Goal: Register for event/course

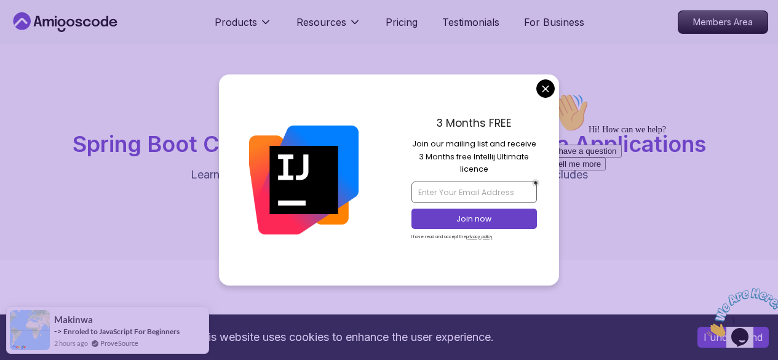
drag, startPoint x: 463, startPoint y: 203, endPoint x: 471, endPoint y: 195, distance: 11.3
click at [471, 195] on div at bounding box center [473, 191] width 125 height 27
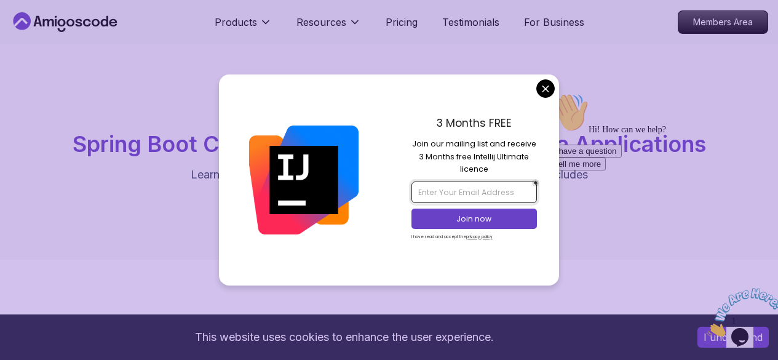
click at [471, 195] on input "email" at bounding box center [473, 191] width 125 height 21
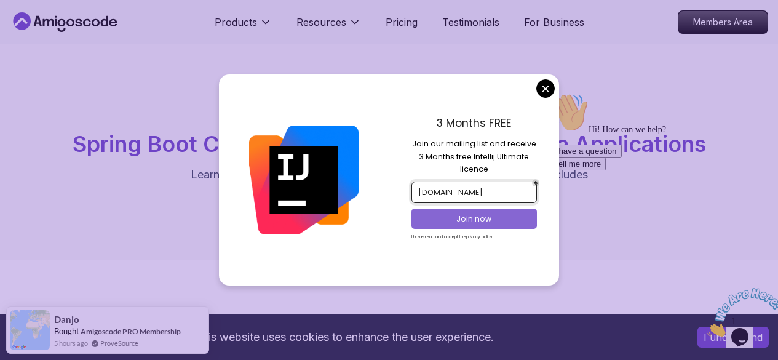
click at [480, 212] on button "Join now" at bounding box center [473, 219] width 125 height 20
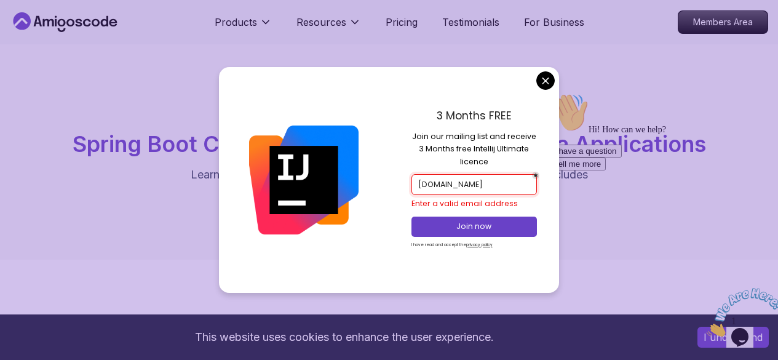
click at [460, 188] on input "u22040492student.cuet.ac.bd" at bounding box center [473, 184] width 125 height 21
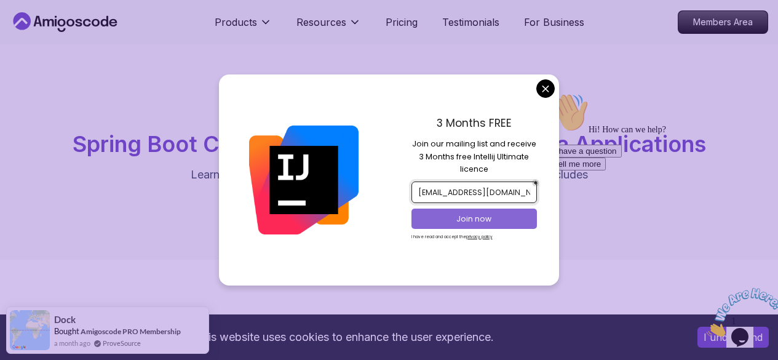
type input "u2204049@student.cuet.ac.bd"
click at [475, 214] on p "Join now" at bounding box center [474, 218] width 102 height 11
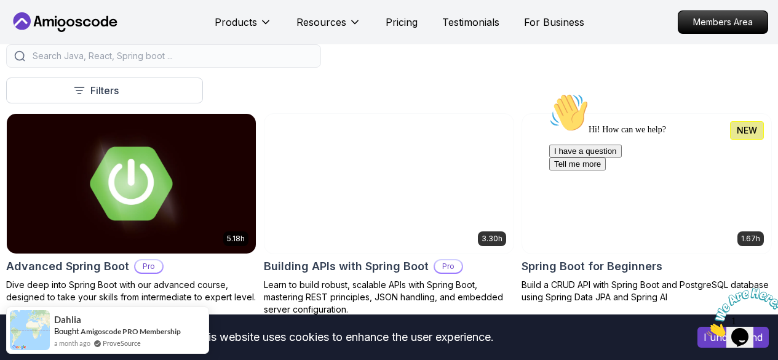
scroll to position [274, 0]
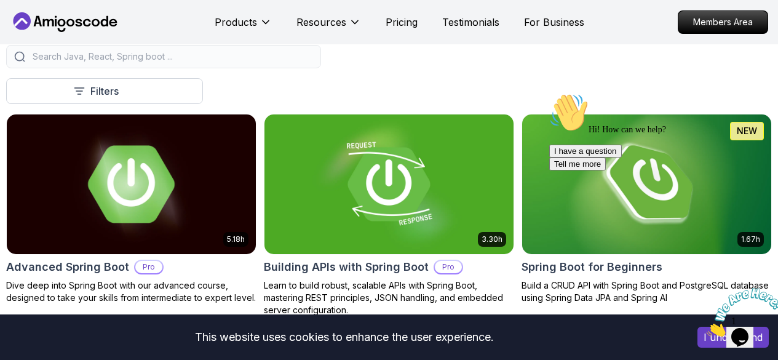
click at [162, 261] on p "Pro" at bounding box center [148, 267] width 27 height 12
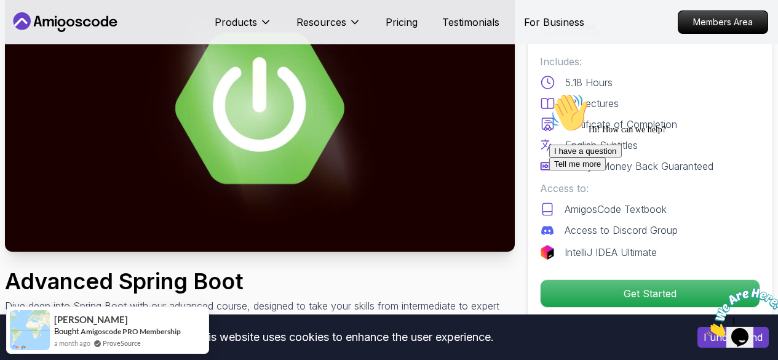
scroll to position [108, 0]
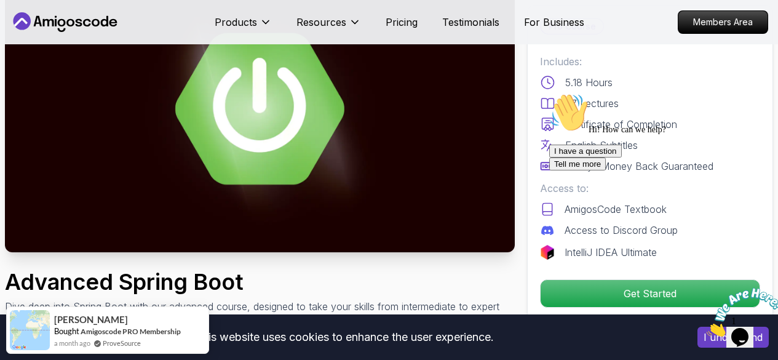
click at [707, 328] on icon "Close" at bounding box center [707, 333] width 0 height 10
click at [549, 93] on icon "Chat attention grabber" at bounding box center [549, 93] width 0 height 0
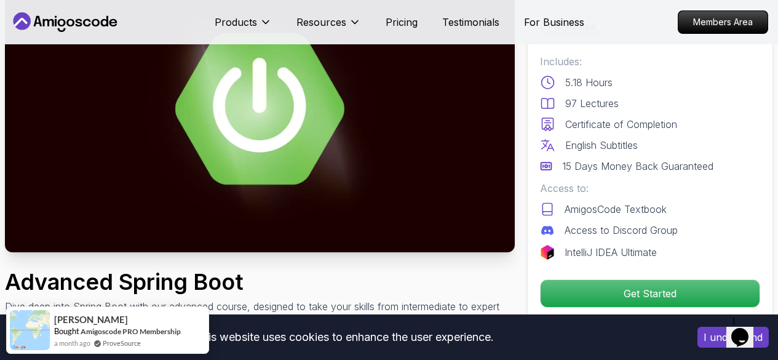
click at [602, 309] on div "Pro Course Includes: 5.18 Hours 97 Lectures Certificate of Completion English S…" at bounding box center [650, 163] width 246 height 316
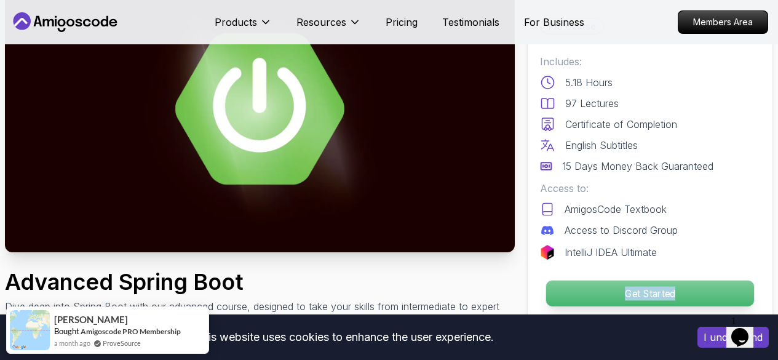
drag, startPoint x: 606, startPoint y: 308, endPoint x: 634, endPoint y: 285, distance: 35.8
click at [634, 285] on div "Pro Course Includes: 5.18 Hours 97 Lectures Certificate of Completion English S…" at bounding box center [650, 163] width 246 height 316
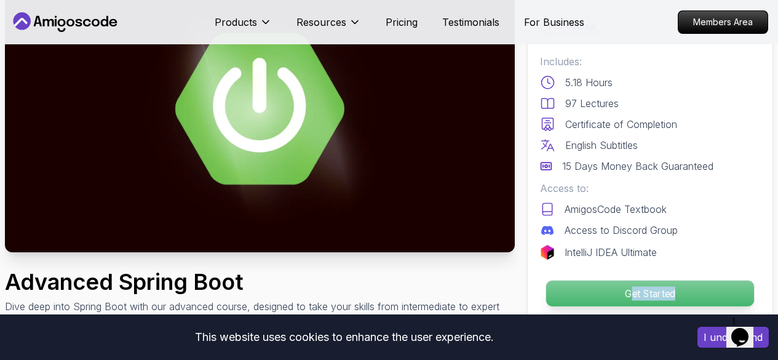
click at [634, 285] on p "Get Started" at bounding box center [650, 293] width 208 height 26
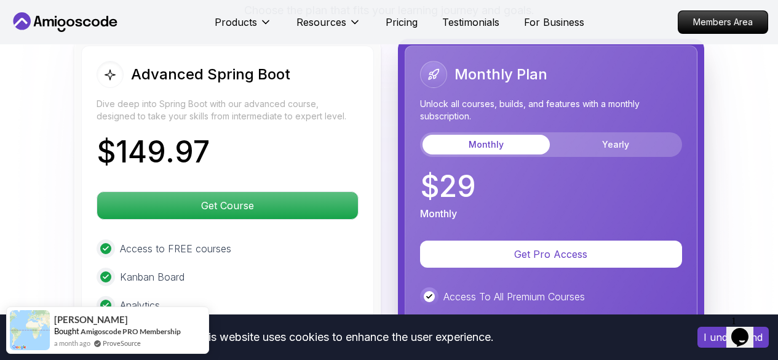
scroll to position [2925, 0]
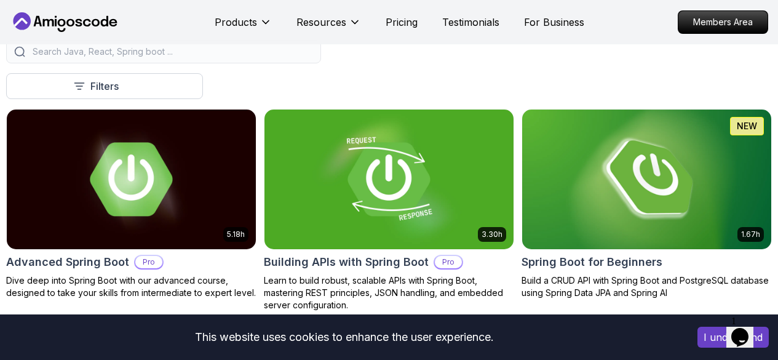
scroll to position [274, 0]
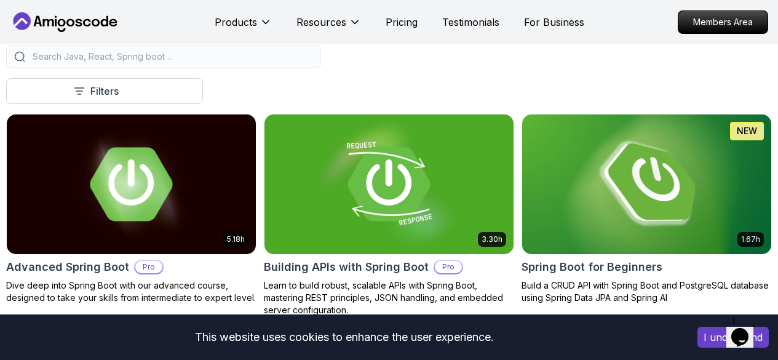
click at [662, 258] on h2 "Spring Boot for Beginners" at bounding box center [592, 266] width 141 height 17
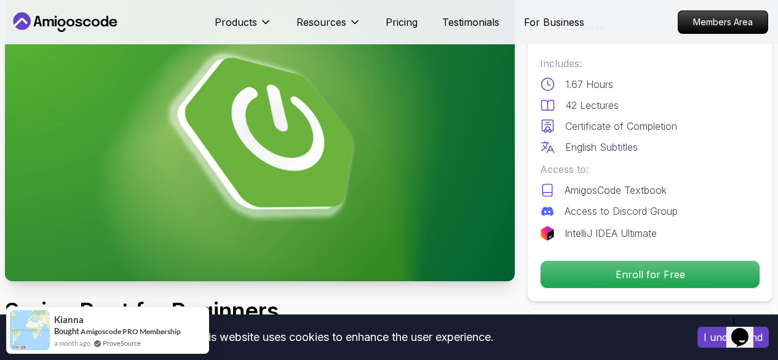
scroll to position [81, 0]
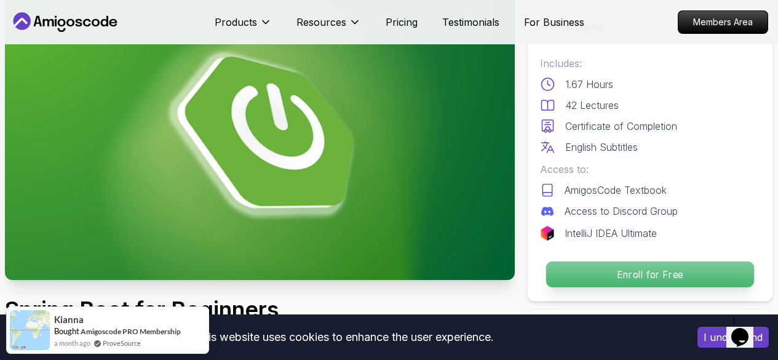
click at [582, 277] on p "Enroll for Free" at bounding box center [650, 274] width 208 height 26
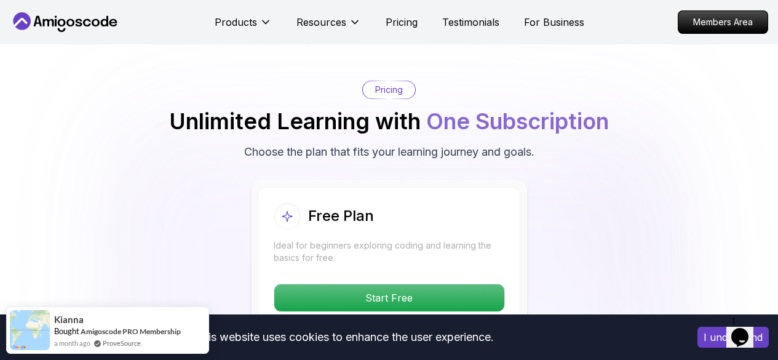
scroll to position [2476, 0]
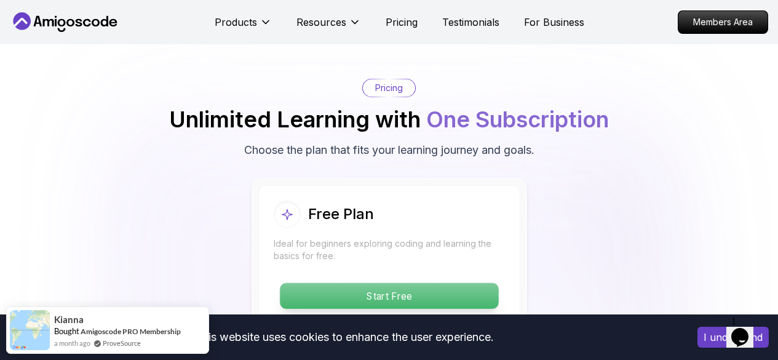
click at [468, 294] on p "Start Free" at bounding box center [389, 296] width 218 height 26
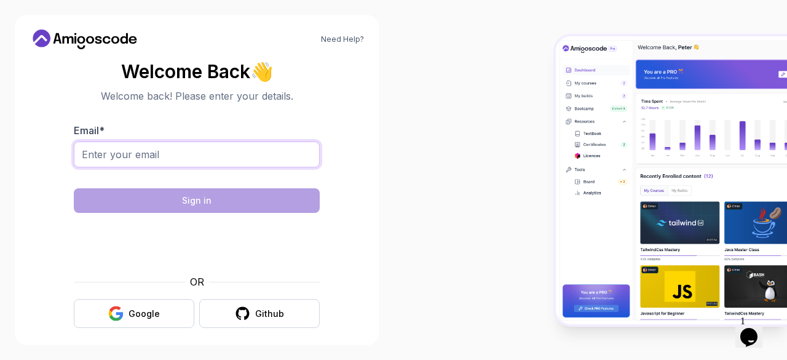
click at [140, 160] on input "Email *" at bounding box center [197, 154] width 246 height 26
type input "u2204049@student.cuet.ac.bd"
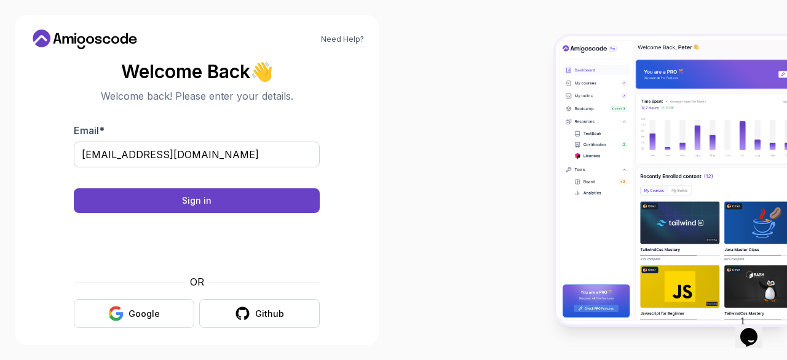
scroll to position [10, 0]
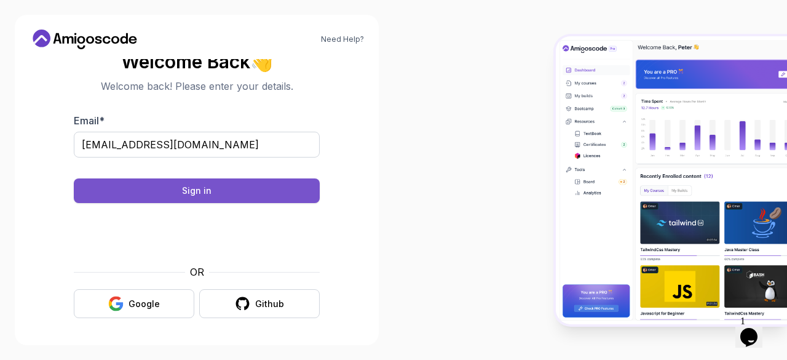
click at [189, 196] on div "Sign in" at bounding box center [197, 191] width 30 height 12
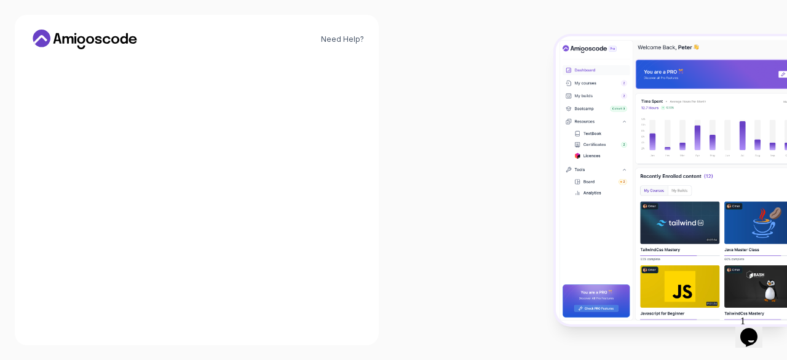
scroll to position [0, 0]
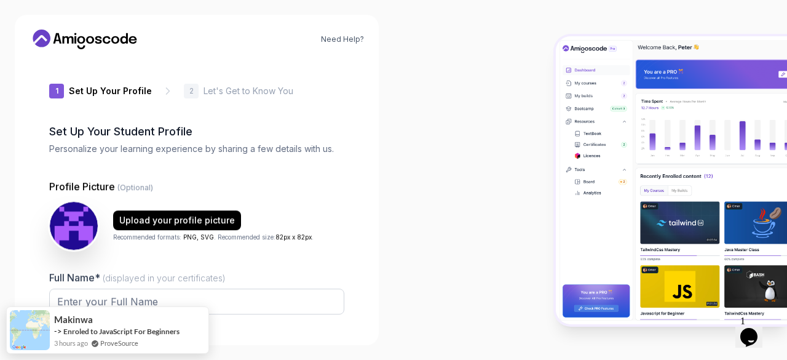
type input "zestybobcat7d0d9"
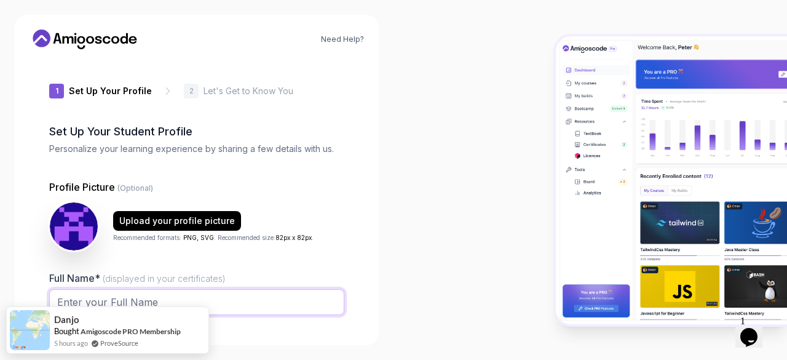
click at [160, 305] on input "Full Name* (displayed in your certificates)" at bounding box center [196, 302] width 295 height 26
type input "[PERSON_NAME][DEMOGRAPHIC_DATA]"
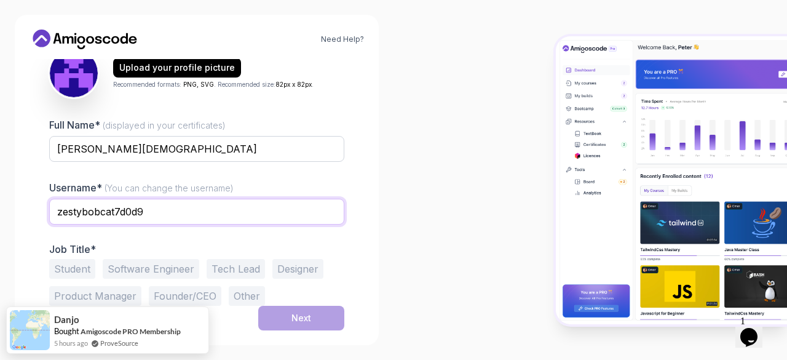
click at [115, 211] on input "zestybobcat7d0d9" at bounding box center [196, 212] width 295 height 26
drag, startPoint x: 145, startPoint y: 212, endPoint x: 0, endPoint y: 216, distance: 144.6
click at [0, 216] on div "Need Help? 1 Set Up Your Profile 1 Set Up Your Profile 2 Let's Get to Know You …" at bounding box center [197, 180] width 394 height 360
type input "fatema4049"
click at [89, 276] on button "Student" at bounding box center [72, 269] width 46 height 20
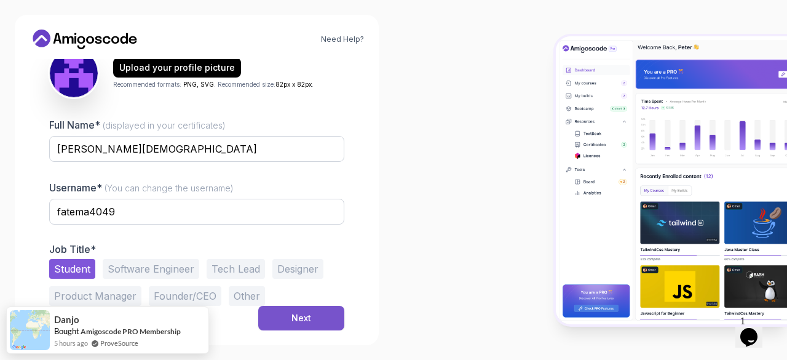
click at [290, 319] on button "Next" at bounding box center [301, 318] width 86 height 25
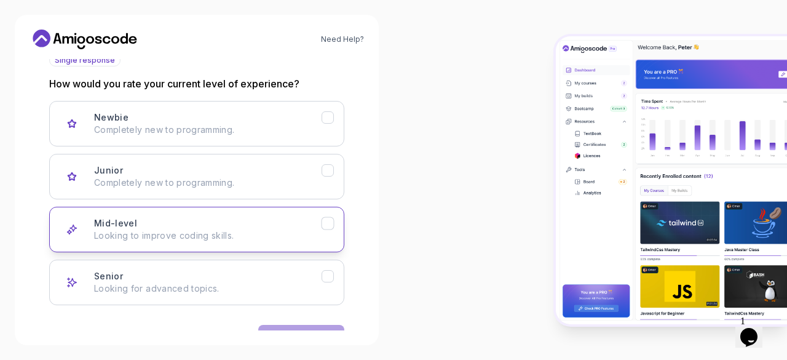
click at [241, 232] on p "Looking to improve coding skills." at bounding box center [208, 235] width 228 height 12
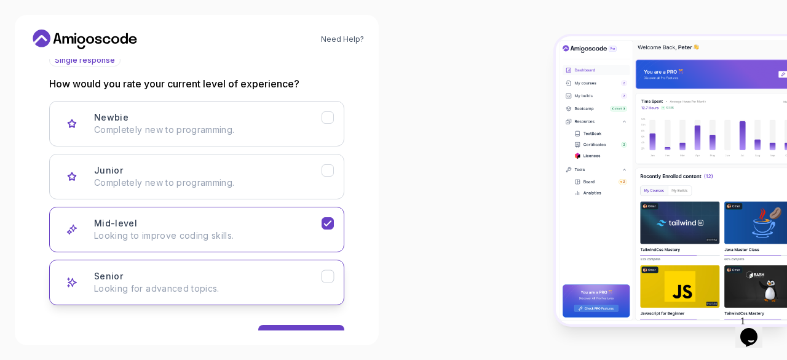
scroll to position [192, 0]
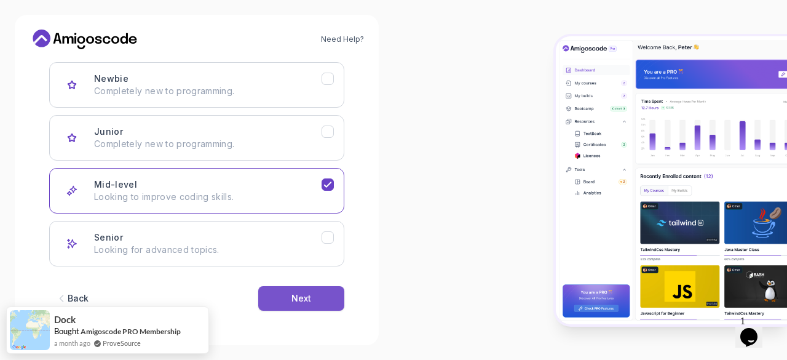
click at [297, 304] on button "Next" at bounding box center [301, 298] width 86 height 25
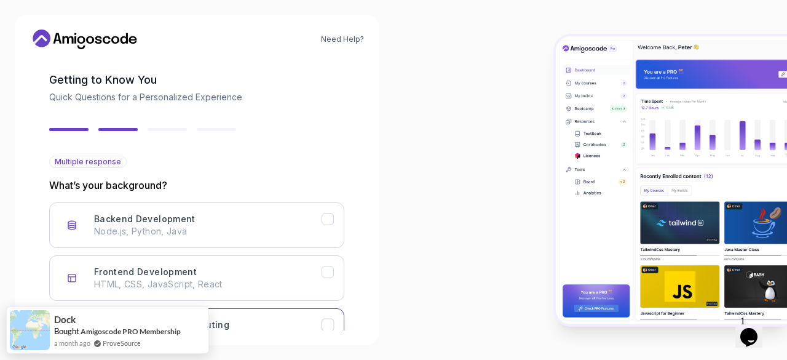
scroll to position [51, 0]
click at [257, 208] on button "Backend Development Node.js, Python, Java" at bounding box center [196, 226] width 295 height 46
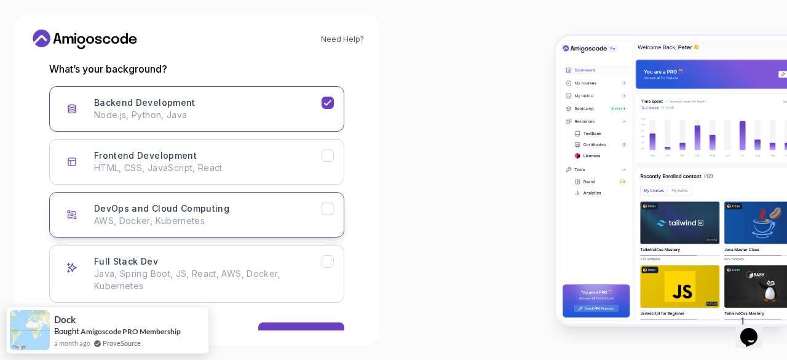
scroll to position [204, 0]
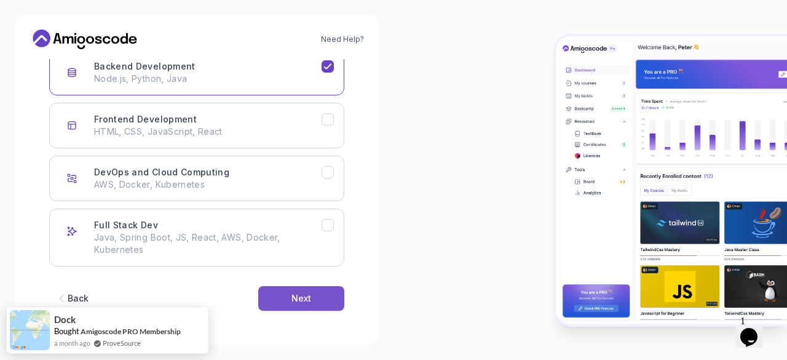
click at [307, 306] on button "Next" at bounding box center [301, 298] width 86 height 25
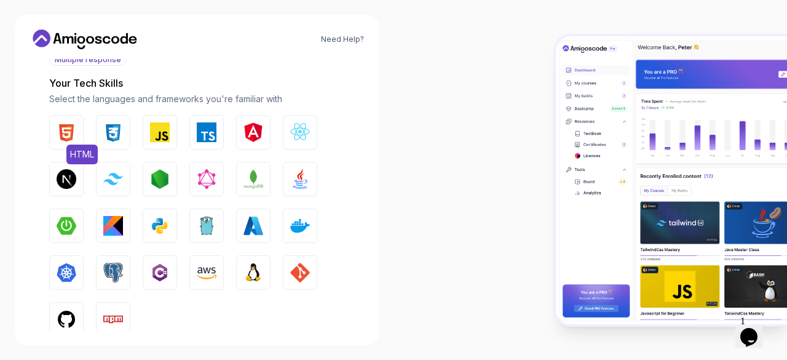
scroll to position [154, 0]
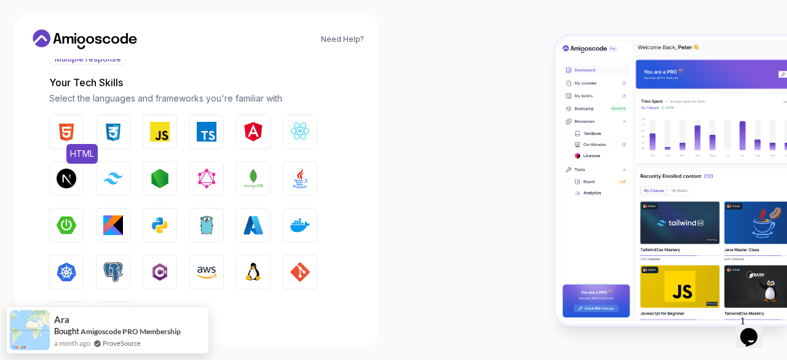
click at [64, 128] on img "button" at bounding box center [67, 132] width 20 height 20
click at [108, 130] on img "button" at bounding box center [113, 132] width 20 height 20
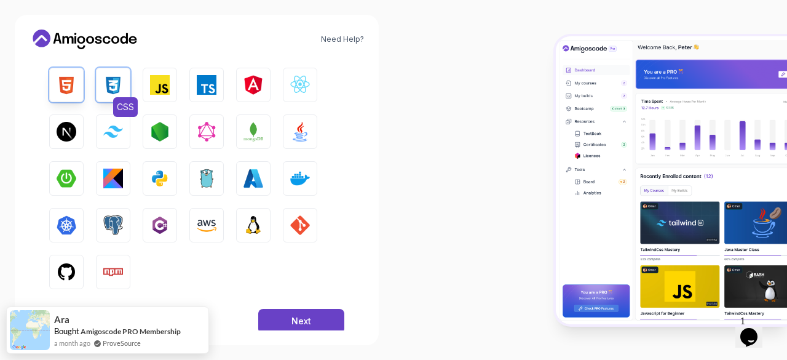
scroll to position [202, 0]
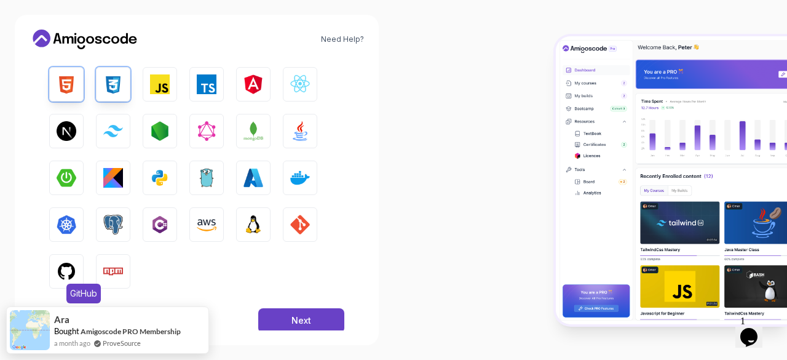
click at [62, 276] on img "button" at bounding box center [67, 271] width 20 height 20
click at [298, 119] on button "Java" at bounding box center [300, 131] width 34 height 34
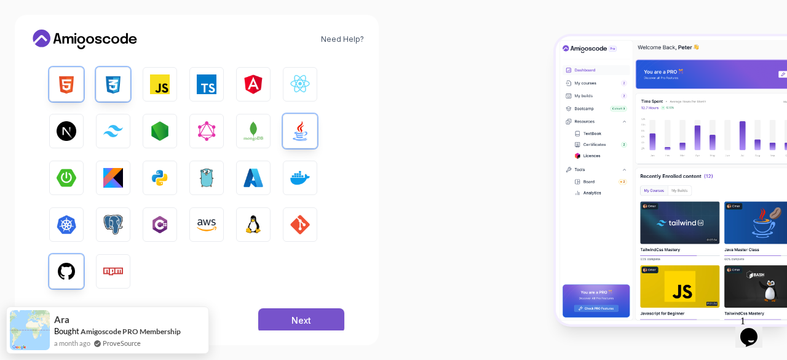
click at [304, 316] on div "Next" at bounding box center [302, 320] width 20 height 12
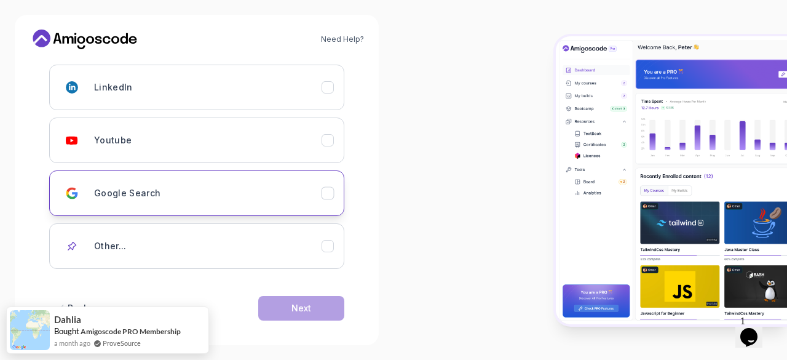
scroll to position [190, 0]
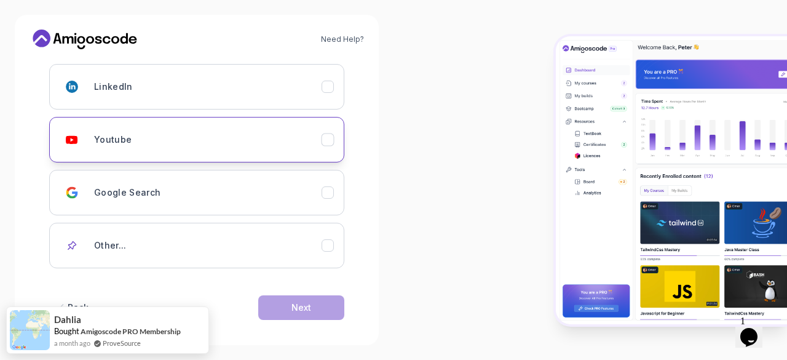
click at [284, 125] on button "Youtube" at bounding box center [196, 140] width 295 height 46
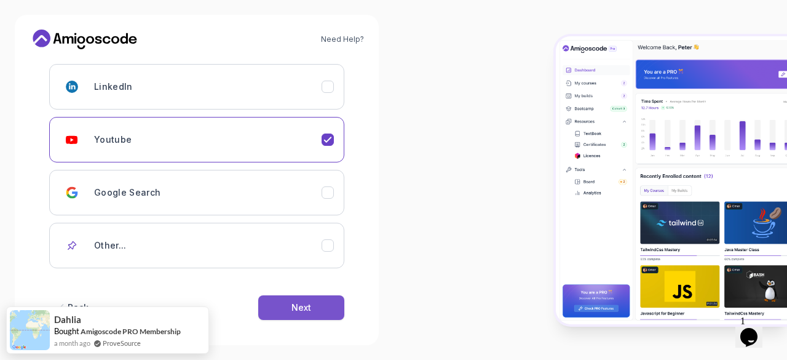
click at [304, 319] on button "Next" at bounding box center [301, 307] width 86 height 25
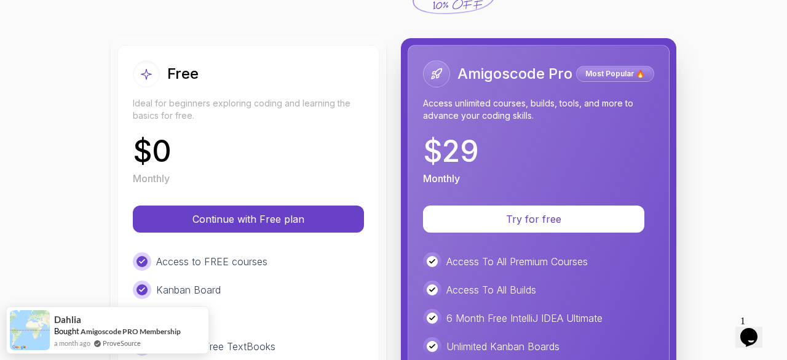
scroll to position [115, 0]
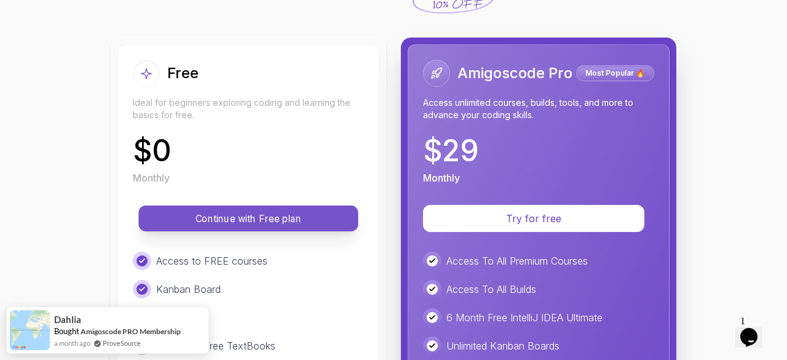
click at [318, 231] on button "Continue with Free plan" at bounding box center [248, 218] width 220 height 26
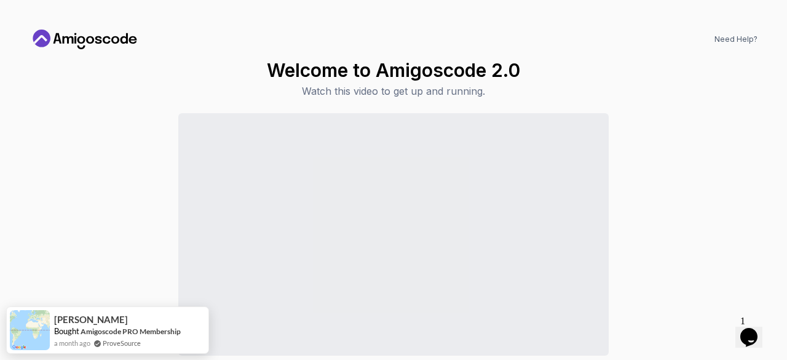
click at [649, 241] on div "Continue to Dashboard" at bounding box center [394, 259] width 728 height 292
click at [621, 300] on div "Continue to Dashboard" at bounding box center [394, 259] width 728 height 292
click at [460, 71] on h1 "Welcome to Amigoscode 2.0" at bounding box center [393, 70] width 253 height 22
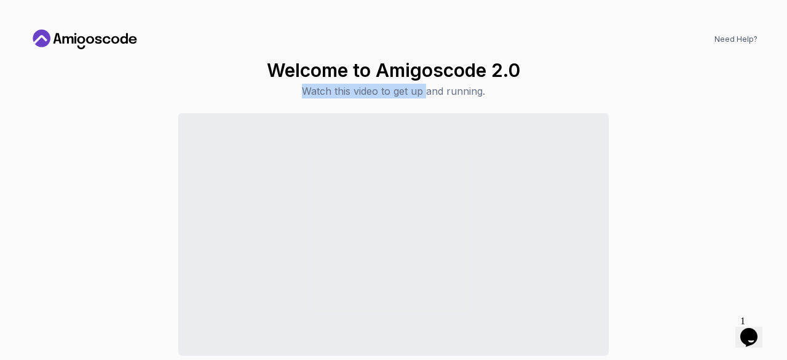
drag, startPoint x: 191, startPoint y: 73, endPoint x: 424, endPoint y: 98, distance: 233.9
click at [424, 98] on div "Welcome to Amigoscode 2.0 Watch this video to get up and running. Continue to D…" at bounding box center [394, 232] width 728 height 346
click at [424, 98] on p "Watch this video to get up and running." at bounding box center [393, 91] width 253 height 15
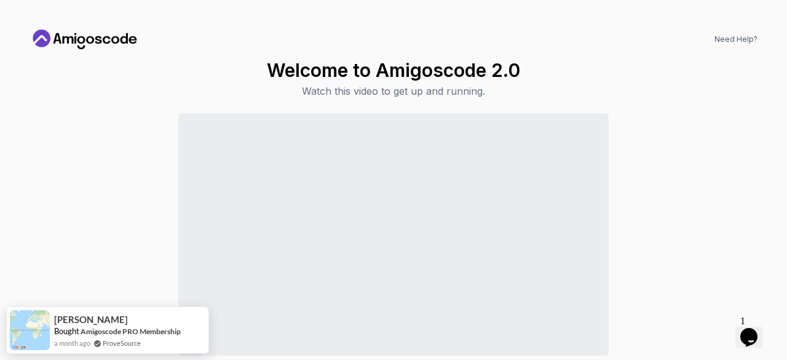
click at [117, 187] on div "Continue to Dashboard" at bounding box center [394, 259] width 728 height 292
click at [759, 335] on icon "Opens Chat This icon Opens the chat window." at bounding box center [749, 337] width 20 height 20
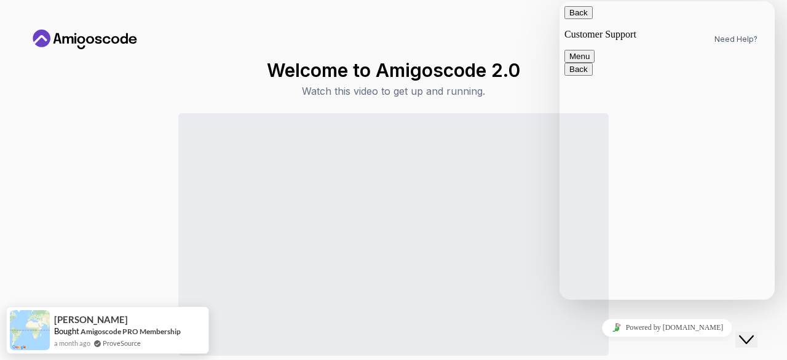
click at [560, 1] on textarea at bounding box center [560, 1] width 0 height 0
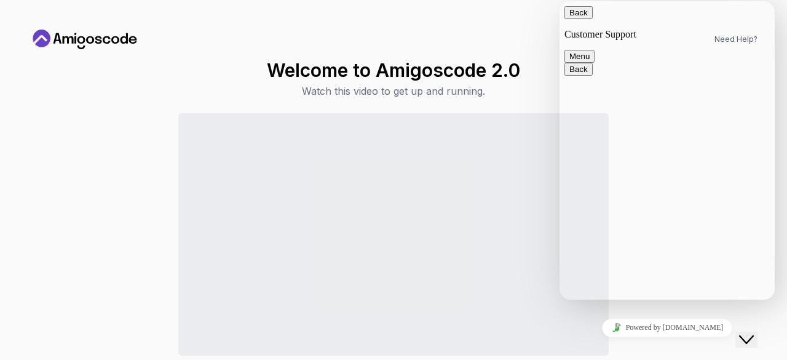
click at [499, 49] on div "Need Help?" at bounding box center [394, 40] width 728 height 20
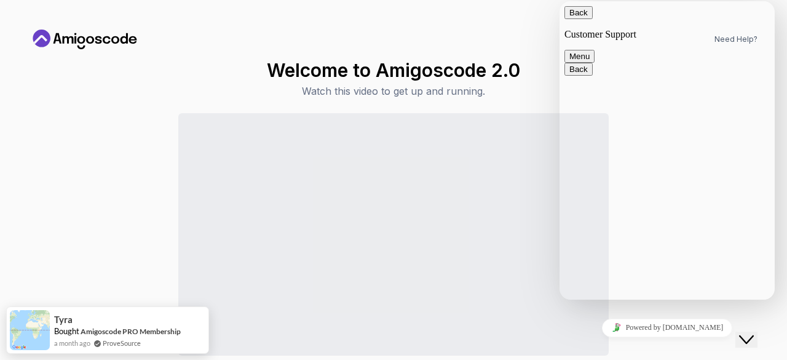
click at [595, 50] on button "Menu" at bounding box center [580, 56] width 30 height 13
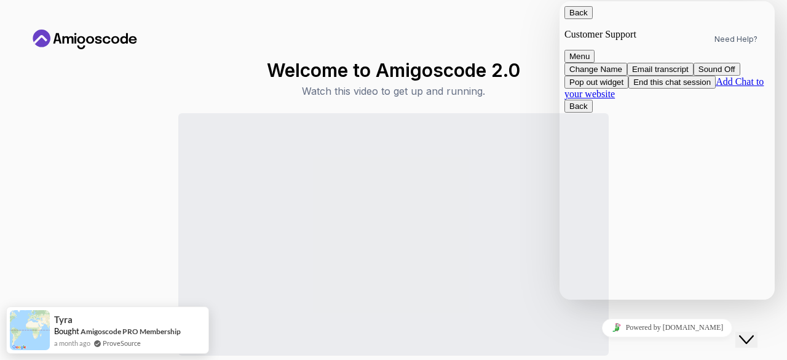
click at [574, 19] on button "Back" at bounding box center [579, 12] width 28 height 13
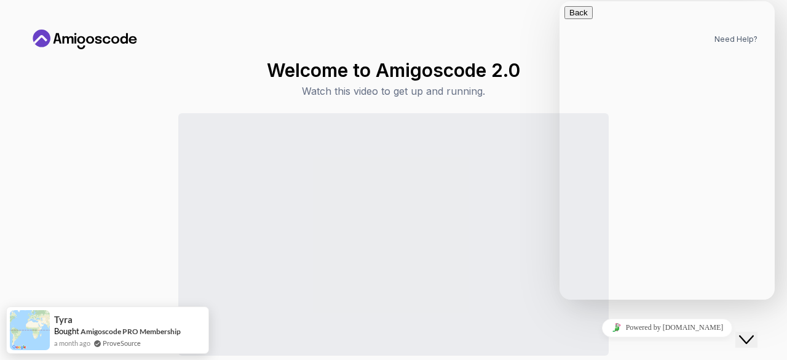
click at [749, 332] on icon "Close Chat This icon closes the chat window." at bounding box center [746, 339] width 15 height 15
